Goal: Task Accomplishment & Management: Complete application form

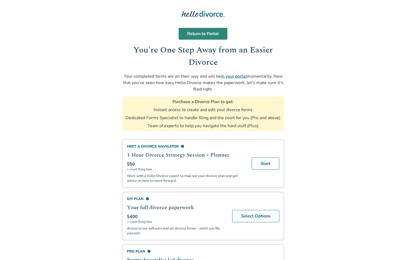
click at [205, 31] on link "Return to Portal" at bounding box center [203, 34] width 49 height 12
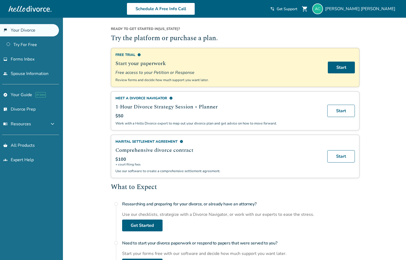
scroll to position [30, 0]
click at [27, 30] on link "flag_2 Your Divorce" at bounding box center [29, 30] width 59 height 12
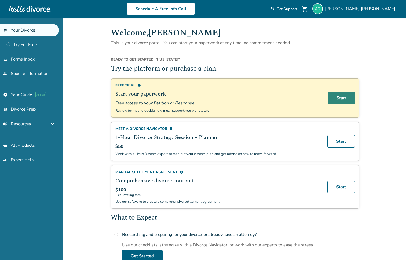
click at [340, 99] on link "Start" at bounding box center [341, 98] width 27 height 12
click at [31, 60] on span "Forms Inbox" at bounding box center [23, 59] width 24 height 6
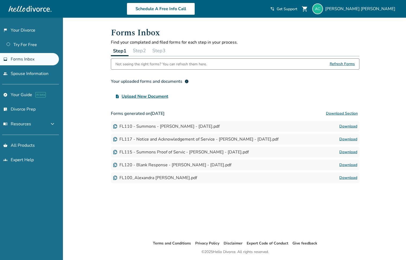
scroll to position [0, 0]
click at [24, 106] on link "list_alt_check Divorce Prep" at bounding box center [29, 109] width 59 height 12
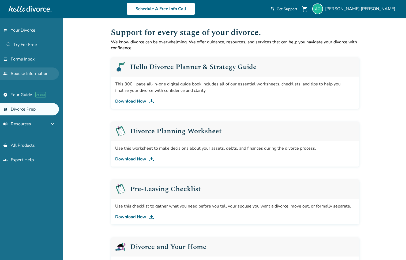
click at [28, 76] on link "people Spouse Information" at bounding box center [29, 73] width 59 height 12
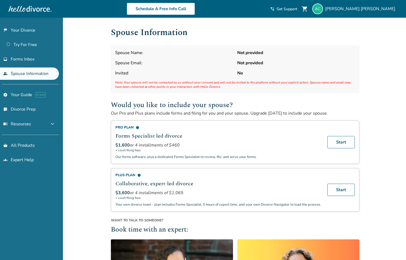
click at [251, 54] on strong "Not provided" at bounding box center [296, 53] width 118 height 6
click at [25, 58] on span "Forms Inbox" at bounding box center [23, 59] width 24 height 6
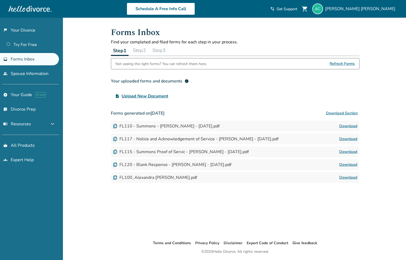
click at [348, 61] on span "Refresh Forms" at bounding box center [342, 63] width 25 height 11
click at [345, 63] on span "Refresh Forms" at bounding box center [342, 63] width 25 height 11
